Goal: Information Seeking & Learning: Learn about a topic

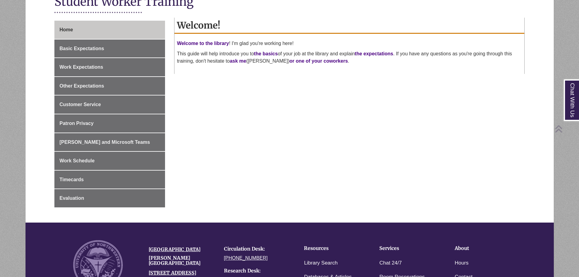
scroll to position [152, 0]
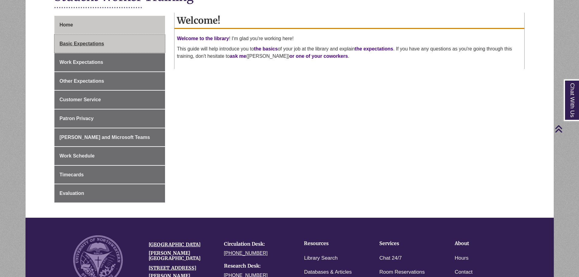
click at [94, 45] on span "Basic Expectations" at bounding box center [82, 43] width 45 height 5
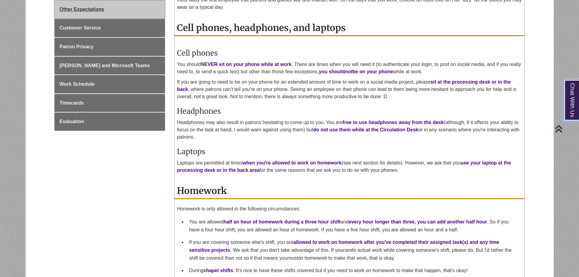
scroll to position [213, 0]
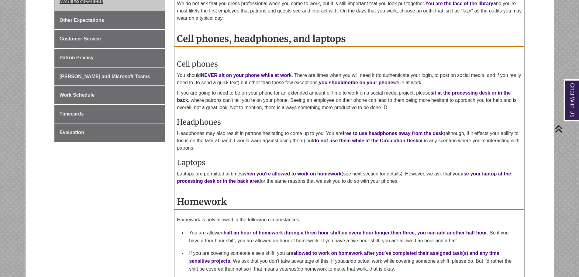
click at [85, 6] on link "Work Expectations" at bounding box center [109, 1] width 111 height 18
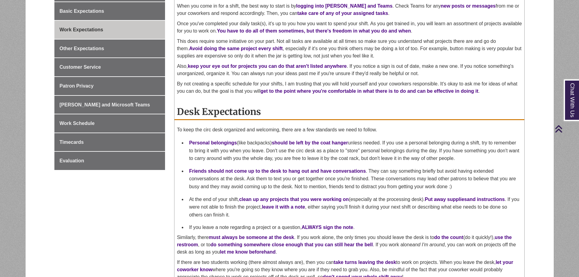
scroll to position [182, 0]
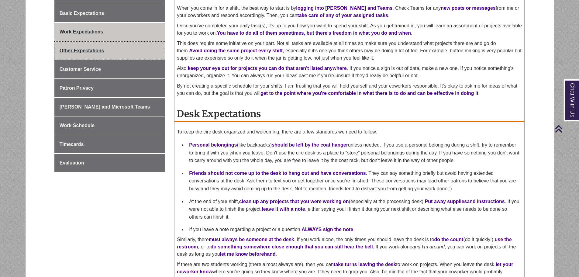
click at [107, 57] on link "Other Expectations" at bounding box center [109, 51] width 111 height 18
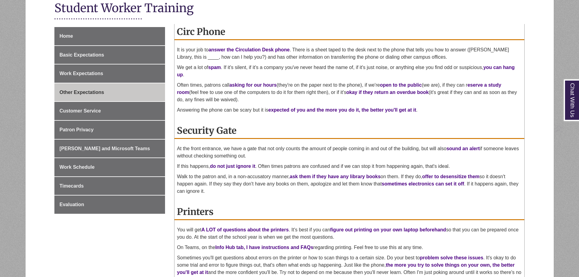
scroll to position [152, 0]
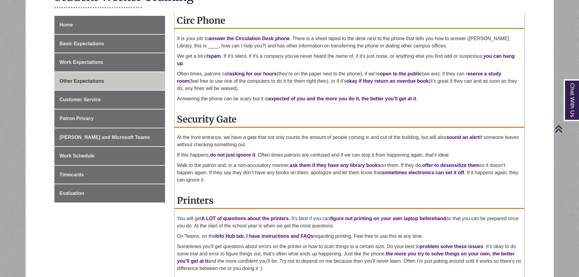
click at [93, 263] on div "Home Basic Expectations Work Expectations Other Expectations Customer Service P…" at bounding box center [290, 148] width 480 height 265
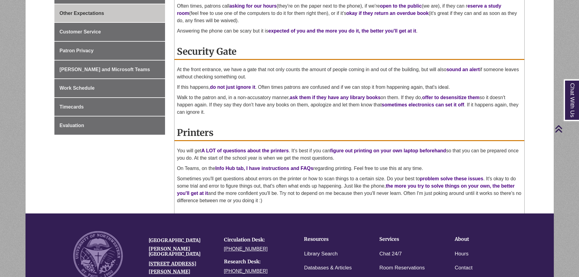
scroll to position [213, 0]
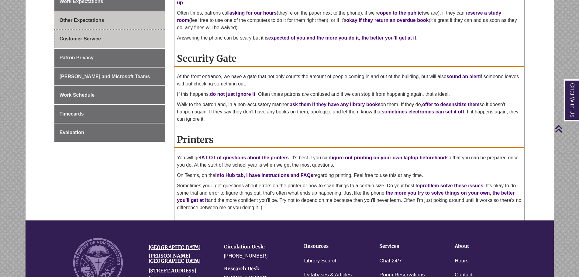
click at [81, 34] on link "Customer Service" at bounding box center [109, 39] width 111 height 18
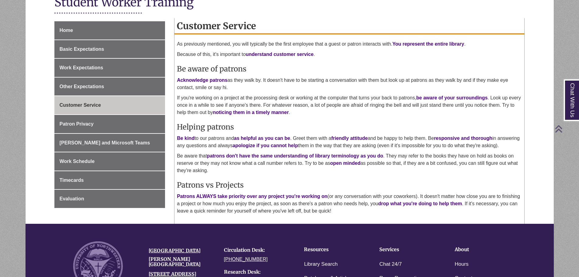
scroll to position [152, 0]
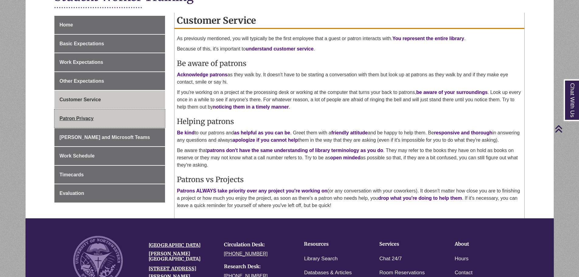
click at [96, 124] on link "Patron Privacy" at bounding box center [109, 118] width 111 height 18
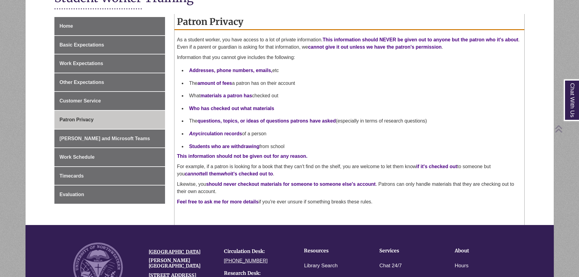
scroll to position [152, 0]
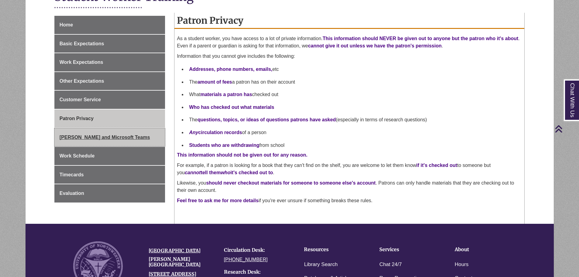
click at [100, 138] on span "[PERSON_NAME] and Microsoft Teams" at bounding box center [105, 137] width 91 height 5
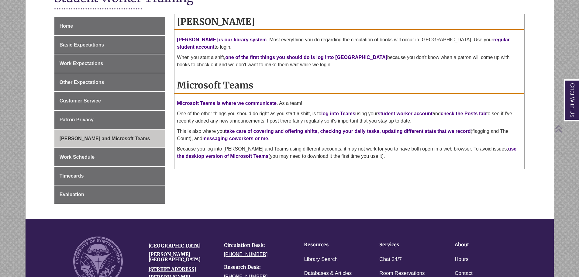
scroll to position [152, 0]
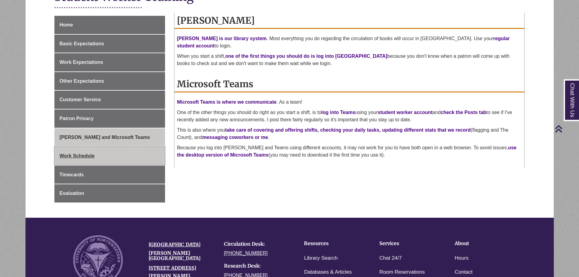
click at [90, 153] on link "Work Schedule" at bounding box center [109, 156] width 111 height 18
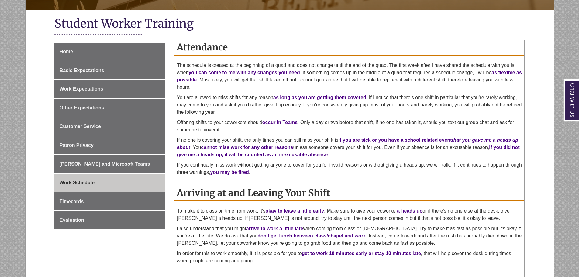
scroll to position [152, 0]
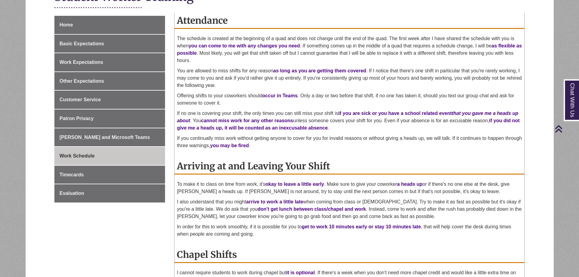
click at [89, 259] on div "Home Basic Expectations Work Expectations Other Expectations Customer Service P…" at bounding box center [290, 190] width 480 height 348
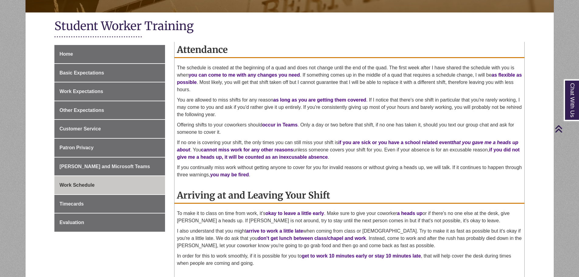
scroll to position [122, 0]
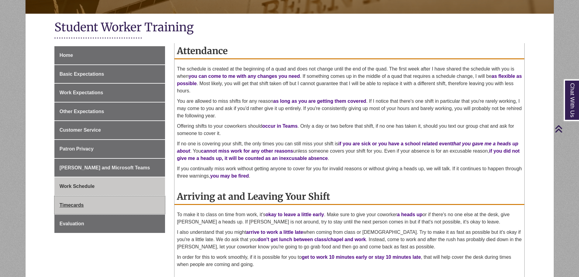
click at [118, 209] on link "Timecards" at bounding box center [109, 205] width 111 height 18
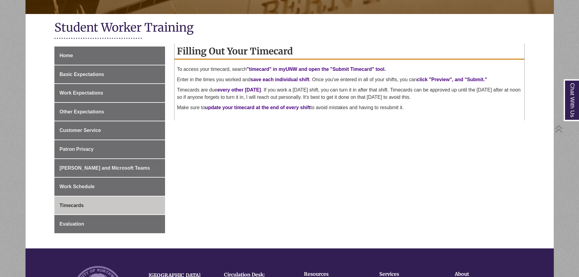
scroll to position [122, 0]
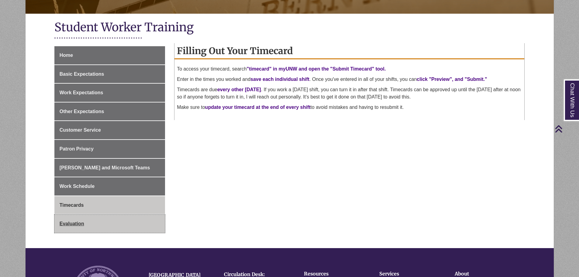
click at [108, 219] on link "Evaluation" at bounding box center [109, 224] width 111 height 18
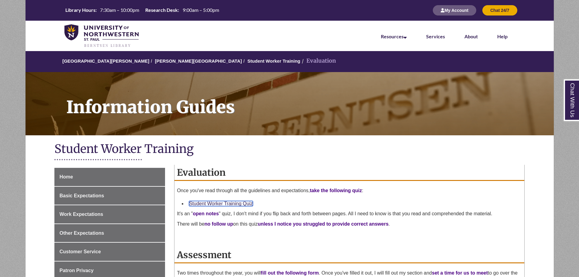
click at [238, 203] on link "Student Worker Training Quiz" at bounding box center [221, 203] width 64 height 5
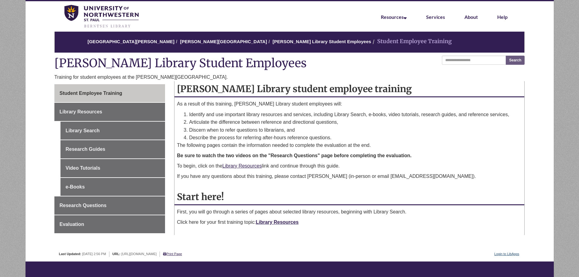
scroll to position [30, 0]
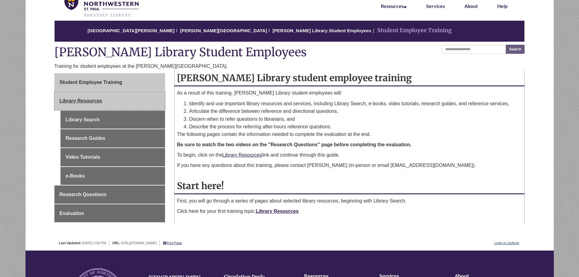
click at [69, 94] on link "Library Resources" at bounding box center [109, 101] width 111 height 18
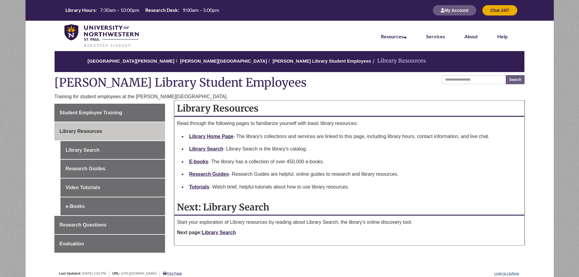
click at [220, 235] on p "Next page: Library Search" at bounding box center [349, 232] width 345 height 7
click at [222, 230] on link "Library Search" at bounding box center [219, 232] width 34 height 5
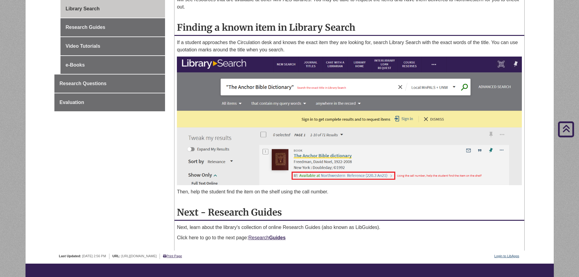
scroll to position [152, 0]
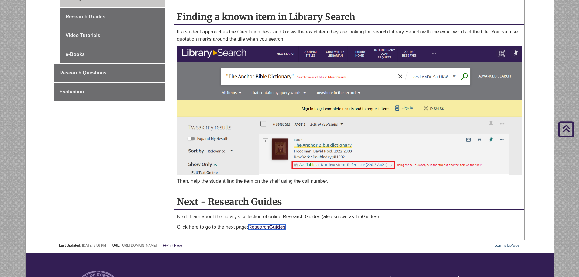
click at [274, 225] on strong "Guides" at bounding box center [277, 226] width 16 height 5
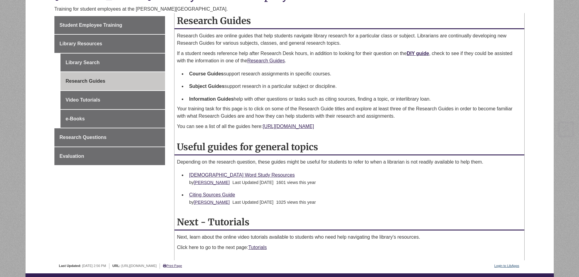
scroll to position [91, 0]
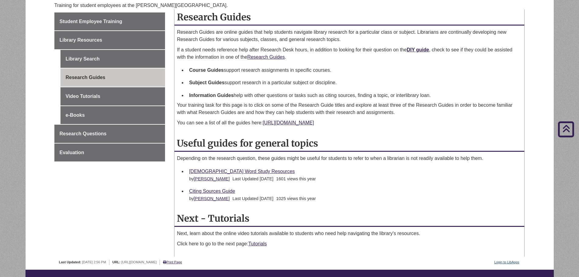
click at [102, 246] on div "Student Employee Training Library Resources Library Search Research Guides Vide…" at bounding box center [290, 134] width 480 height 244
click at [253, 240] on p "Click here to go to the next page: Tutorials" at bounding box center [349, 243] width 345 height 7
click at [257, 243] on link "Tutorials" at bounding box center [257, 243] width 19 height 5
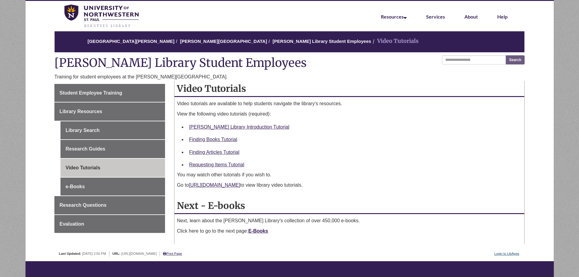
scroll to position [30, 0]
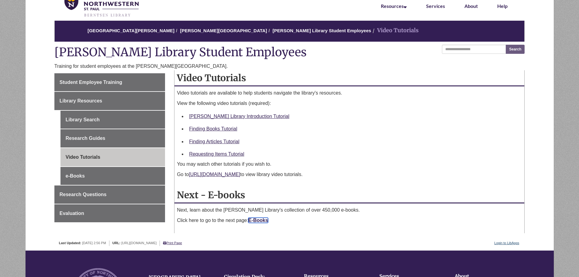
click at [257, 220] on strong "E-Books" at bounding box center [258, 220] width 20 height 5
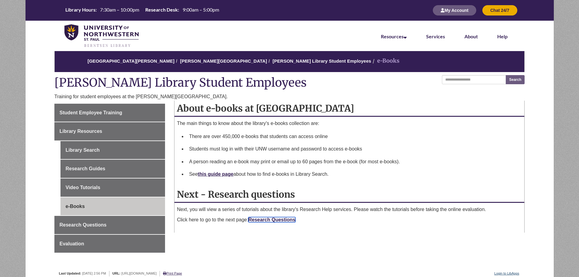
click at [257, 220] on link "Research Questions" at bounding box center [271, 219] width 47 height 5
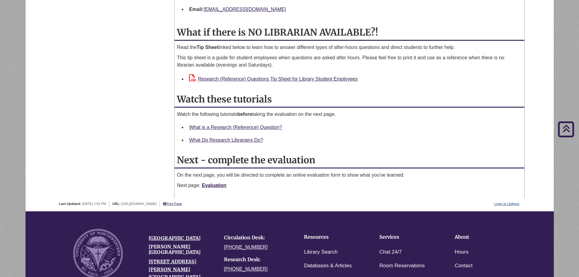
scroll to position [638, 0]
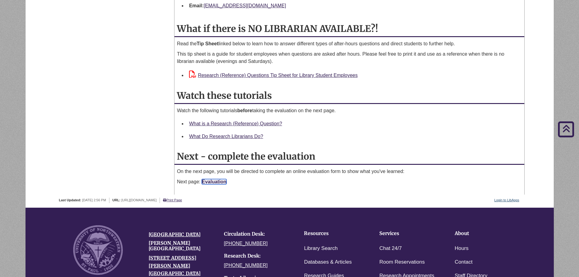
click at [216, 180] on link "Evaluation" at bounding box center [214, 181] width 25 height 5
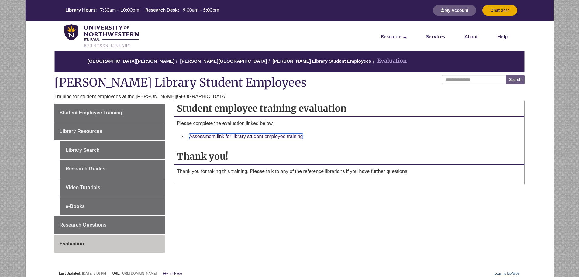
click at [249, 135] on link "Assessment link for library student employee training" at bounding box center [246, 136] width 114 height 5
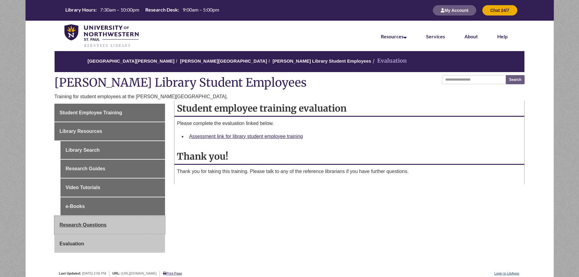
click at [105, 224] on span "Research Questions" at bounding box center [83, 224] width 47 height 5
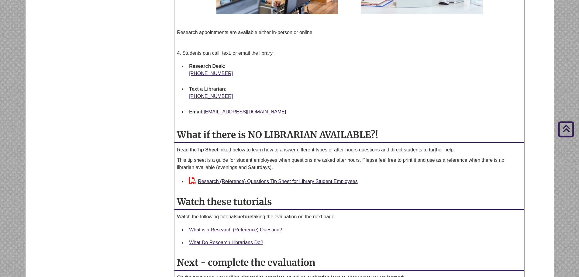
scroll to position [578, 0]
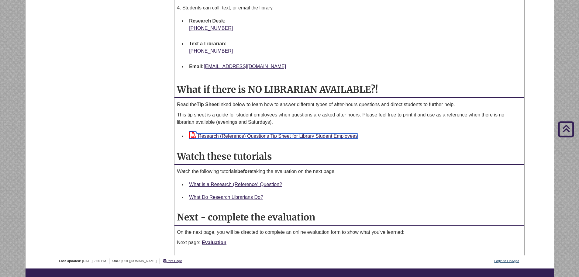
click at [214, 136] on link "Research (Reference) Questions Tip Sheet for Library Student Employees" at bounding box center [273, 135] width 169 height 5
